Goal: Use online tool/utility: Utilize a website feature to perform a specific function

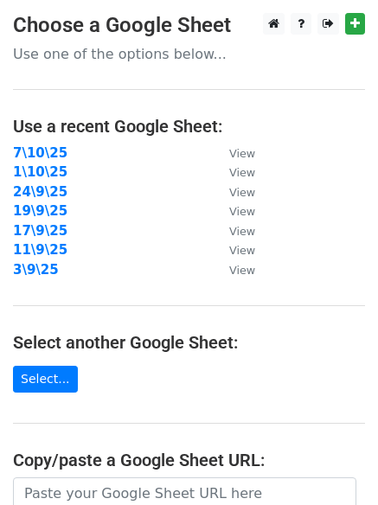
scroll to position [300, 0]
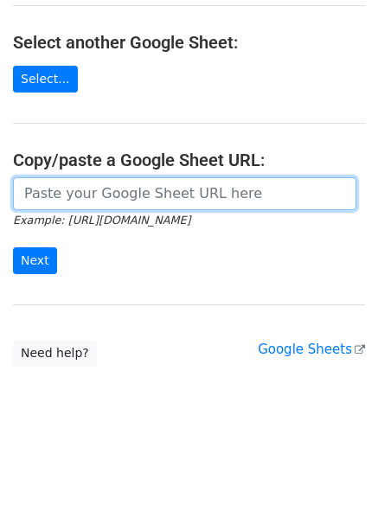
click at [161, 202] on input "url" at bounding box center [185, 193] width 344 height 33
paste input "[URL][DOMAIN_NAME]"
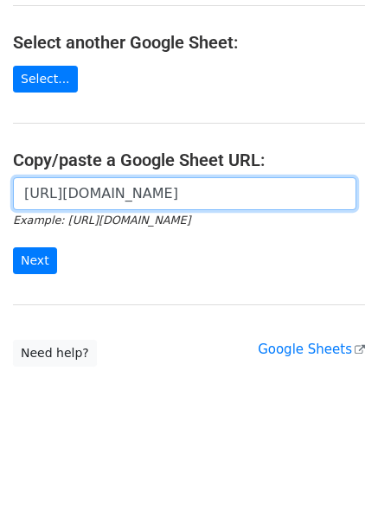
scroll to position [0, 377]
type input "[URL][DOMAIN_NAME]"
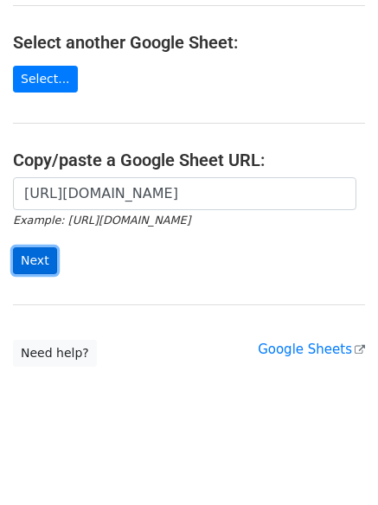
click at [52, 255] on input "Next" at bounding box center [35, 261] width 44 height 27
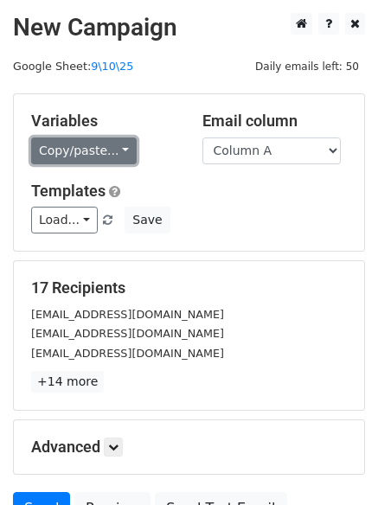
click at [64, 160] on link "Copy/paste..." at bounding box center [84, 151] width 106 height 27
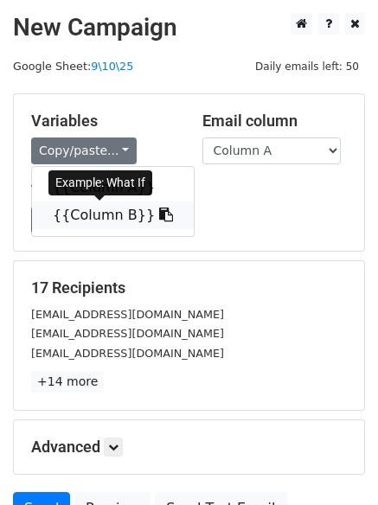
click at [81, 228] on link "{{Column B}}" at bounding box center [113, 216] width 162 height 28
